Goal: Task Accomplishment & Management: Complete application form

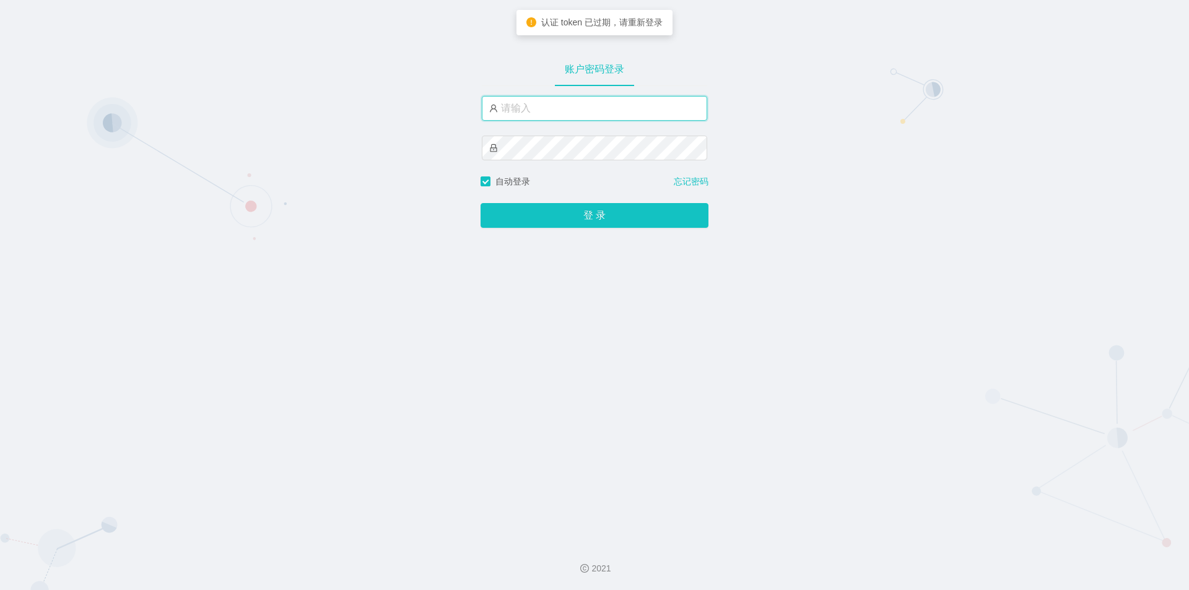
drag, startPoint x: 0, startPoint y: 0, endPoint x: 582, endPoint y: 108, distance: 591.7
click at [582, 108] on input "text" at bounding box center [594, 108] width 225 height 25
type input "jishu"
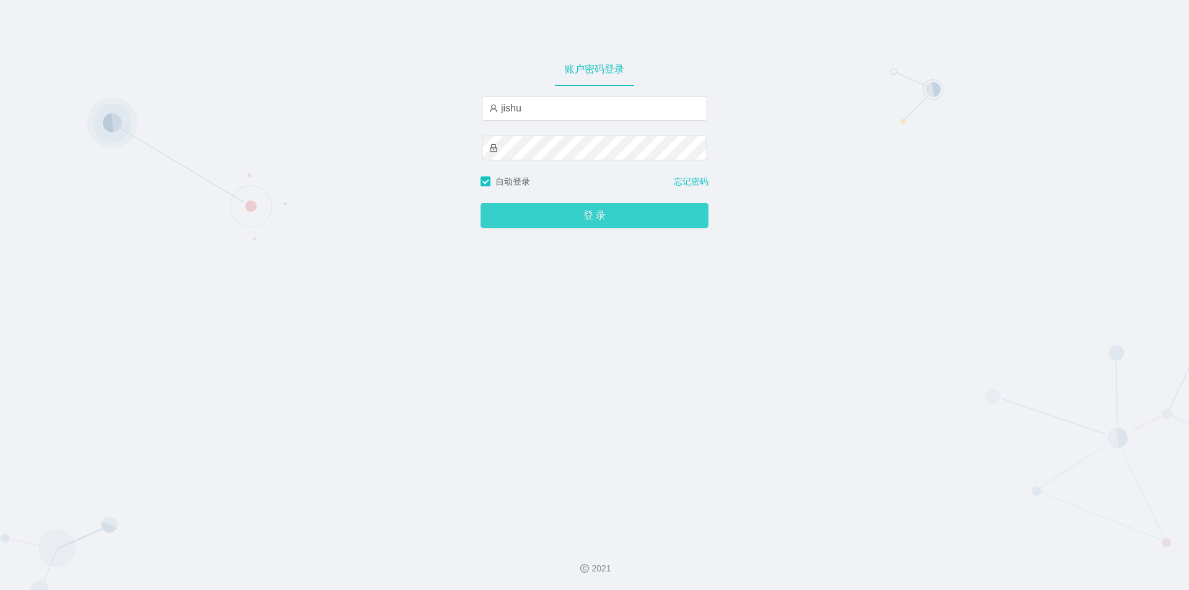
click at [584, 212] on button "登 录" at bounding box center [595, 215] width 228 height 25
click at [333, 160] on div "账户密码登录 自动登录 忘记密码 登 录" at bounding box center [594, 266] width 1189 height 533
